Goal: Information Seeking & Learning: Check status

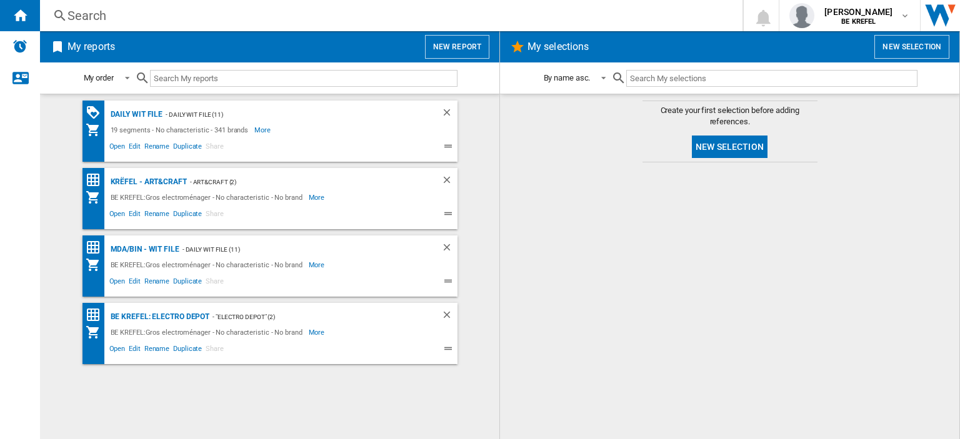
click at [116, 20] on div "Search" at bounding box center [388, 15] width 642 height 17
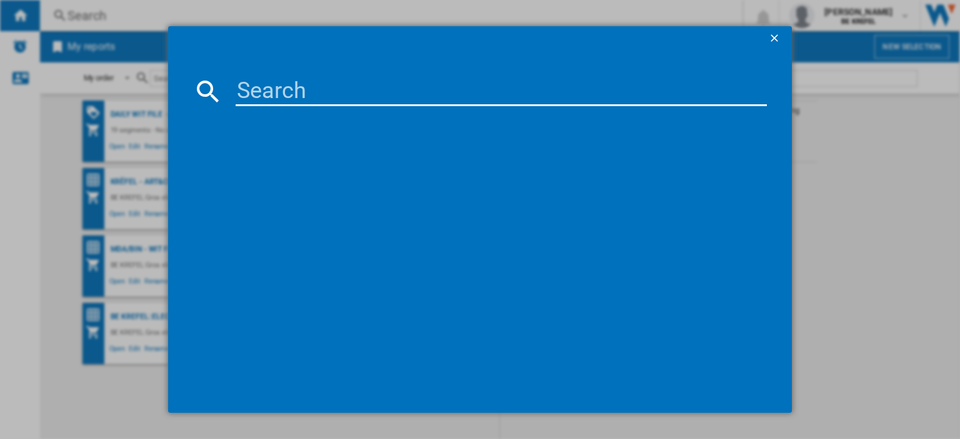
click at [241, 81] on input at bounding box center [501, 91] width 531 height 30
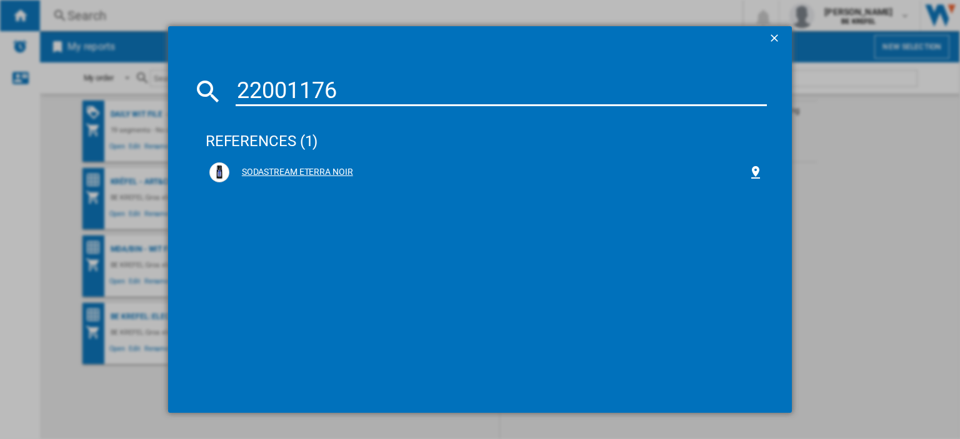
type input "22001176"
click at [317, 169] on div "SODASTREAM ETERRA NOIR" at bounding box center [488, 172] width 519 height 12
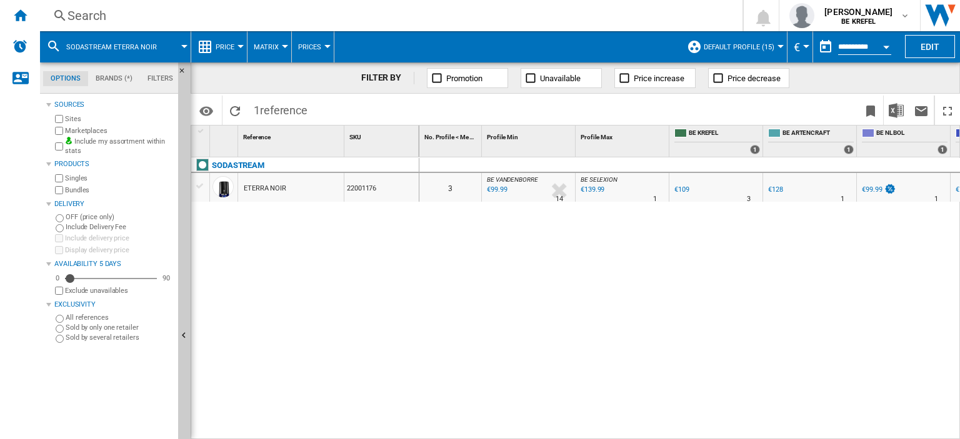
click at [325, 47] on div at bounding box center [327, 46] width 6 height 3
click at [325, 46] on md-backdrop at bounding box center [480, 219] width 960 height 439
click at [240, 46] on div at bounding box center [240, 46] width 6 height 3
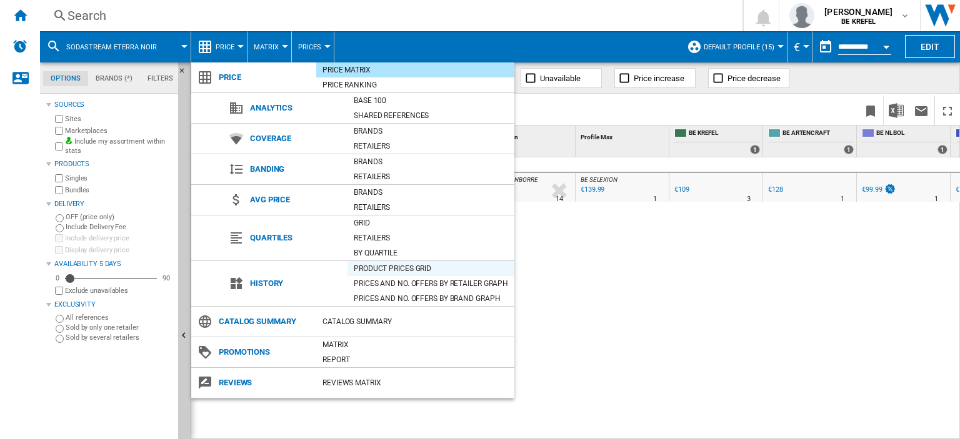
click at [363, 268] on div "Product prices grid" at bounding box center [430, 268] width 167 height 12
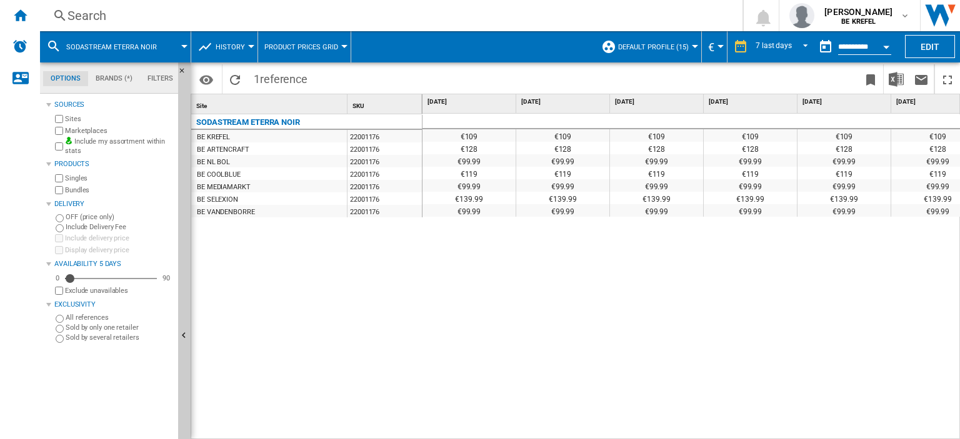
click at [886, 46] on div "Open calendar" at bounding box center [886, 47] width 6 height 3
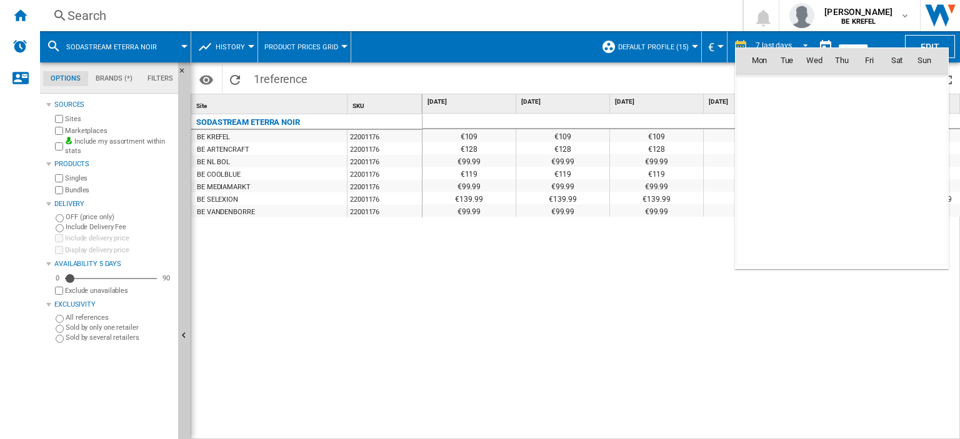
scroll to position [5961, 0]
click at [787, 117] on span "5" at bounding box center [786, 114] width 25 height 25
type input "**********"
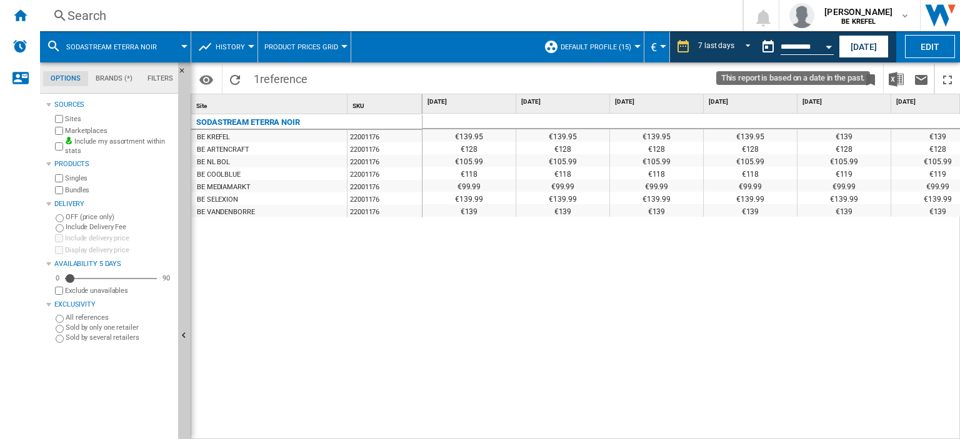
click at [830, 44] on button "Open calendar" at bounding box center [828, 45] width 22 height 22
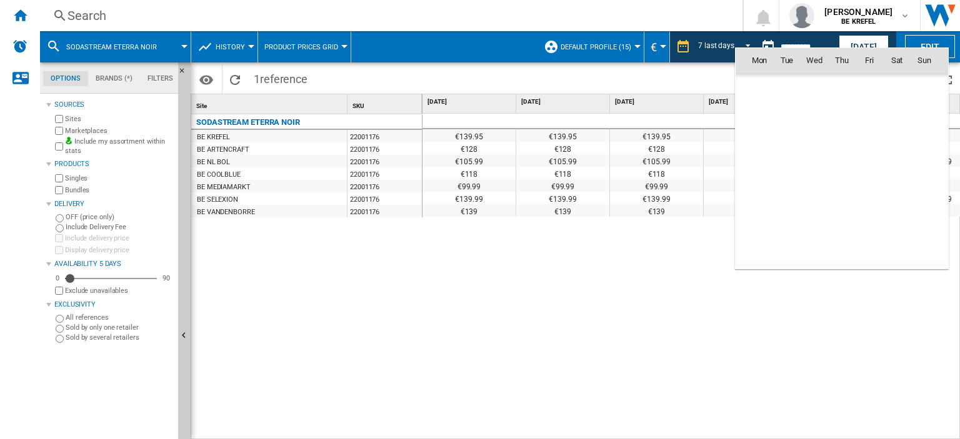
scroll to position [5961, 0]
click at [792, 139] on span "12" at bounding box center [786, 142] width 25 height 25
type input "**********"
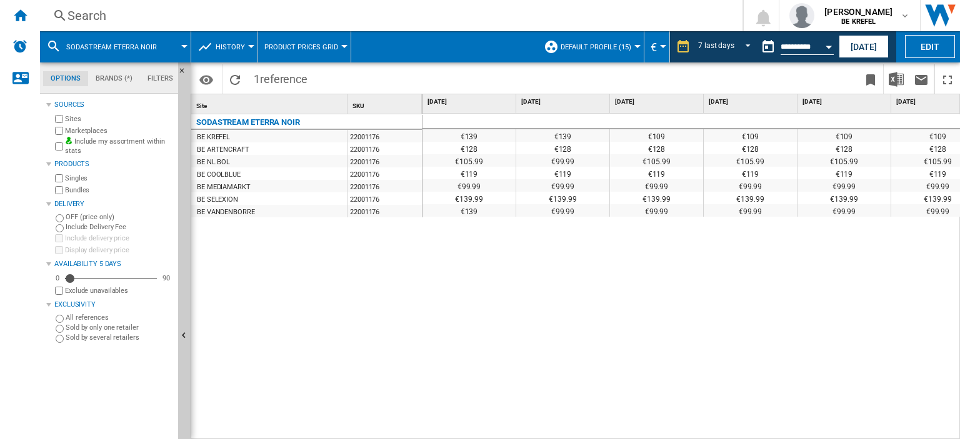
click at [662, 254] on div "€139 €139 €109 €109 €109 €109 €109 €109 €128 €128 €128 €128 €128 €128 €128 €128…" at bounding box center [691, 277] width 538 height 327
